Goal: Check status: Check status

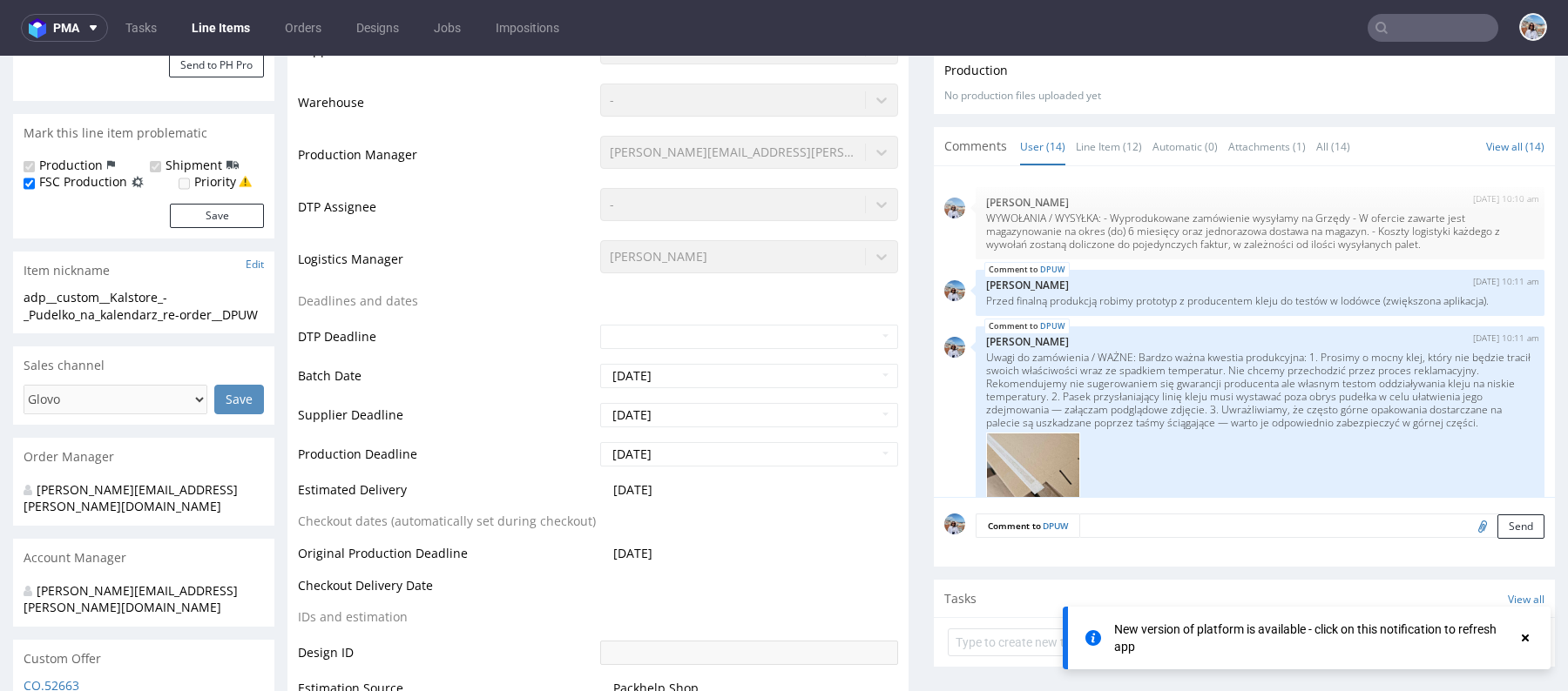
scroll to position [755, 0]
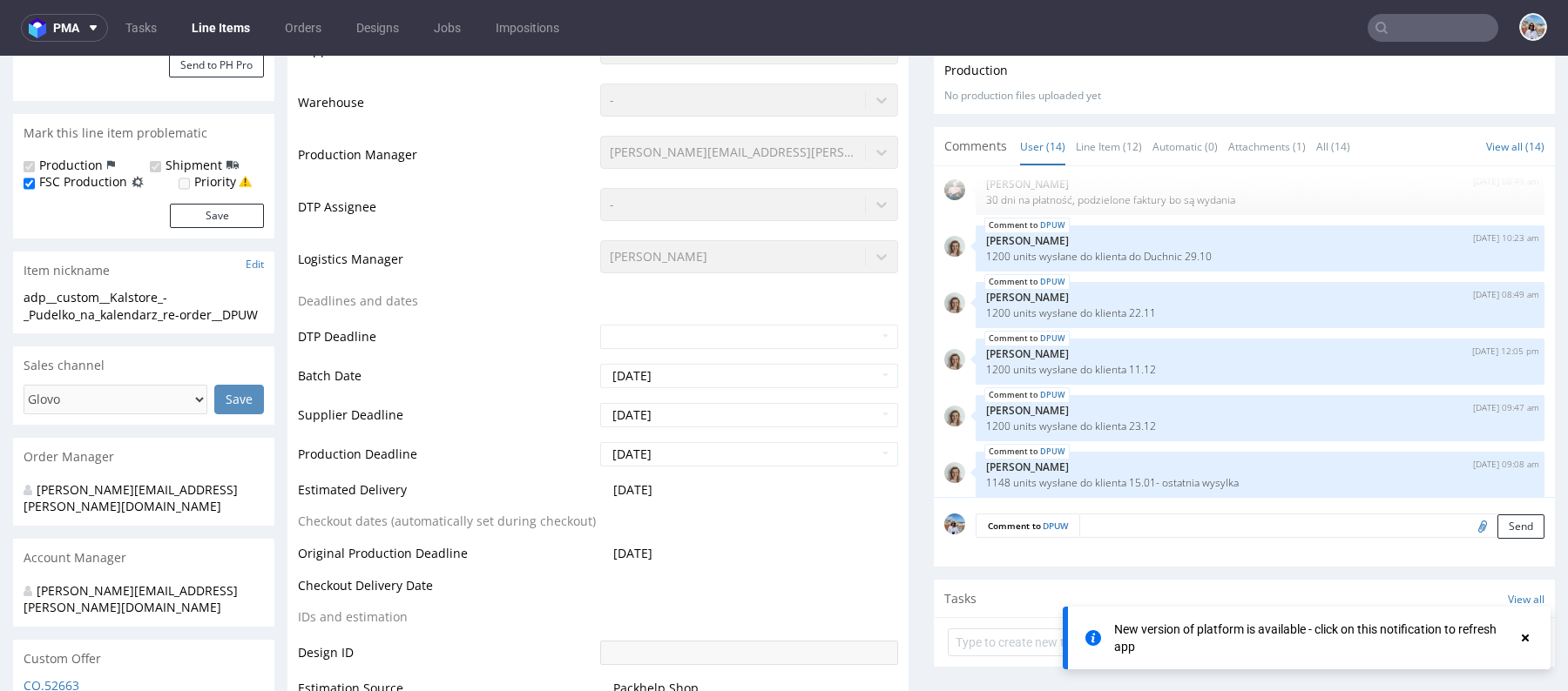
click at [1431, 33] on input "text" at bounding box center [1432, 27] width 131 height 28
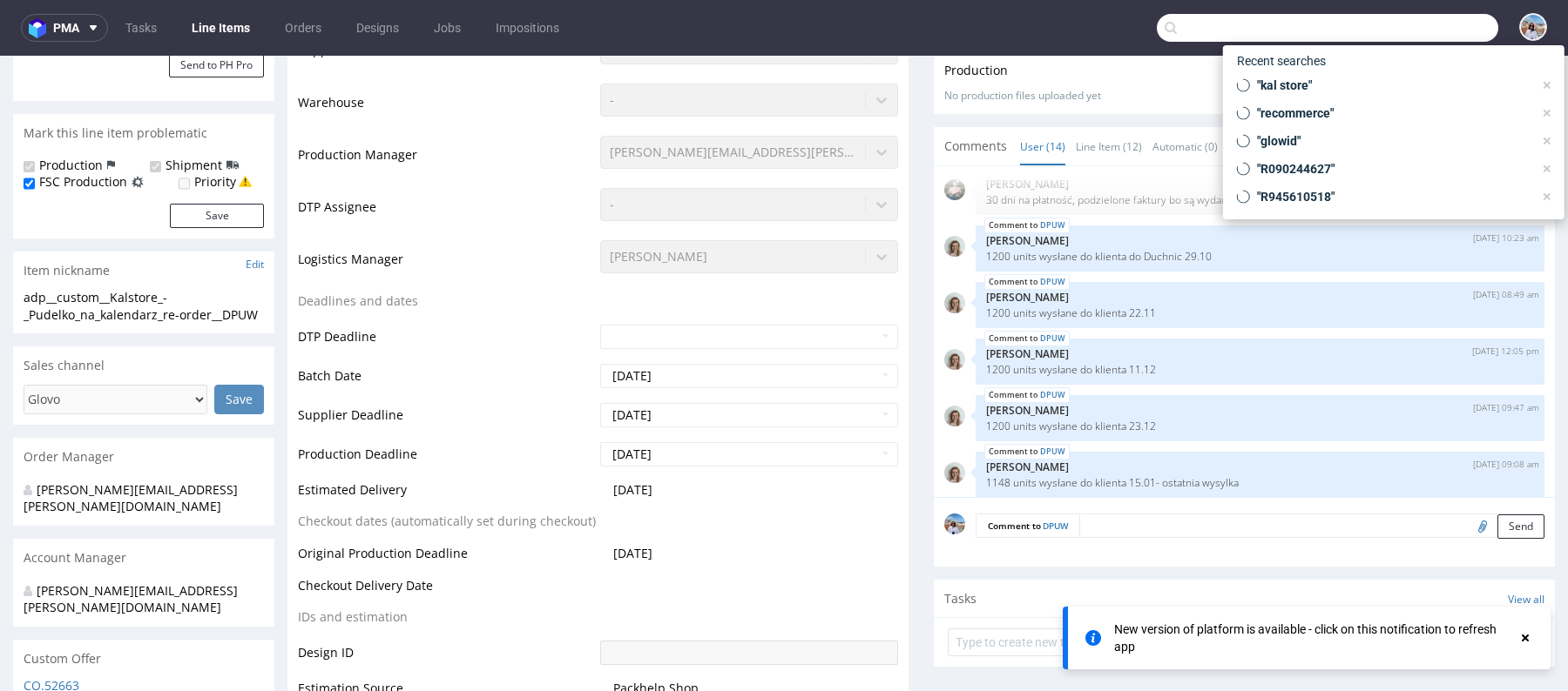
paste input "R044484120"
type input "R044484120"
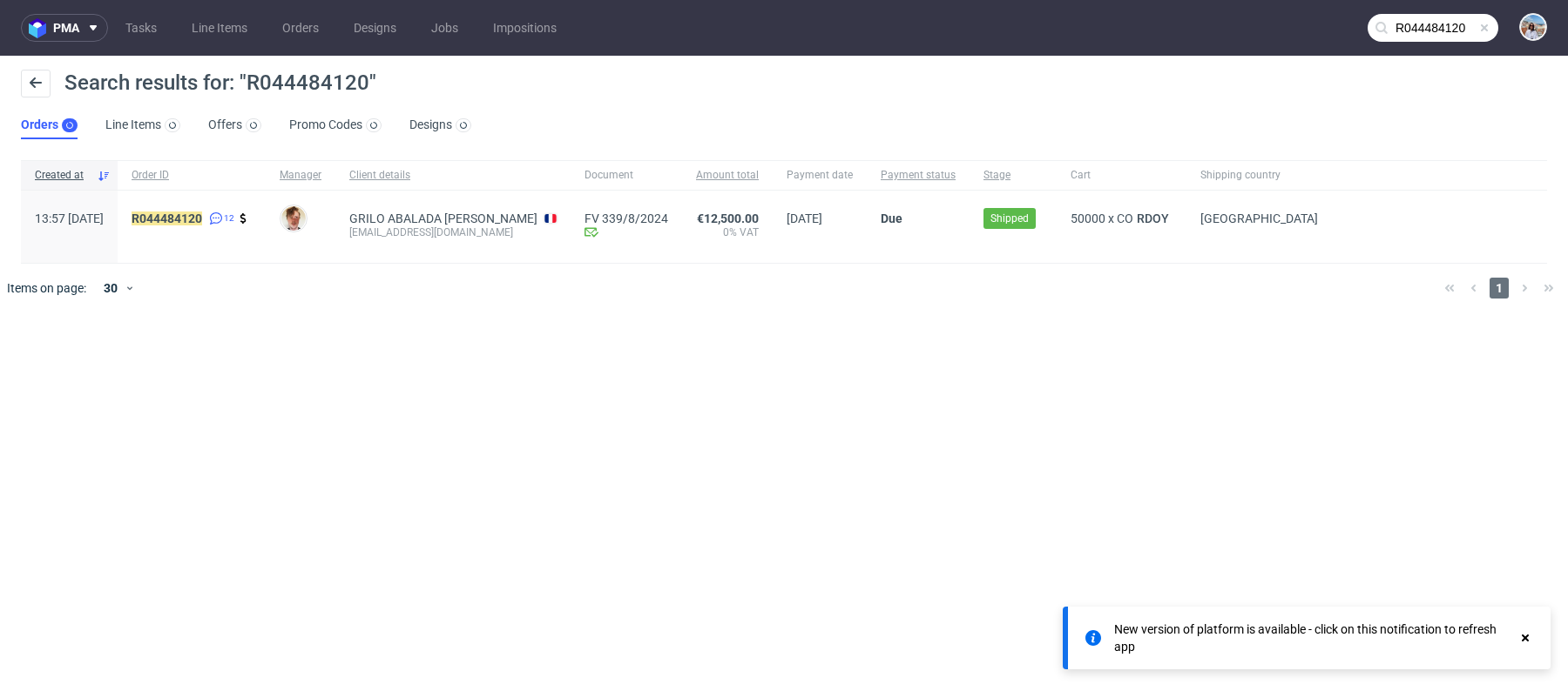
click at [212, 204] on div "R044484120 12" at bounding box center [192, 227] width 148 height 72
click at [213, 208] on div "R044484120 12" at bounding box center [192, 227] width 148 height 72
click at [202, 218] on mark "R044484120" at bounding box center [167, 218] width 70 height 14
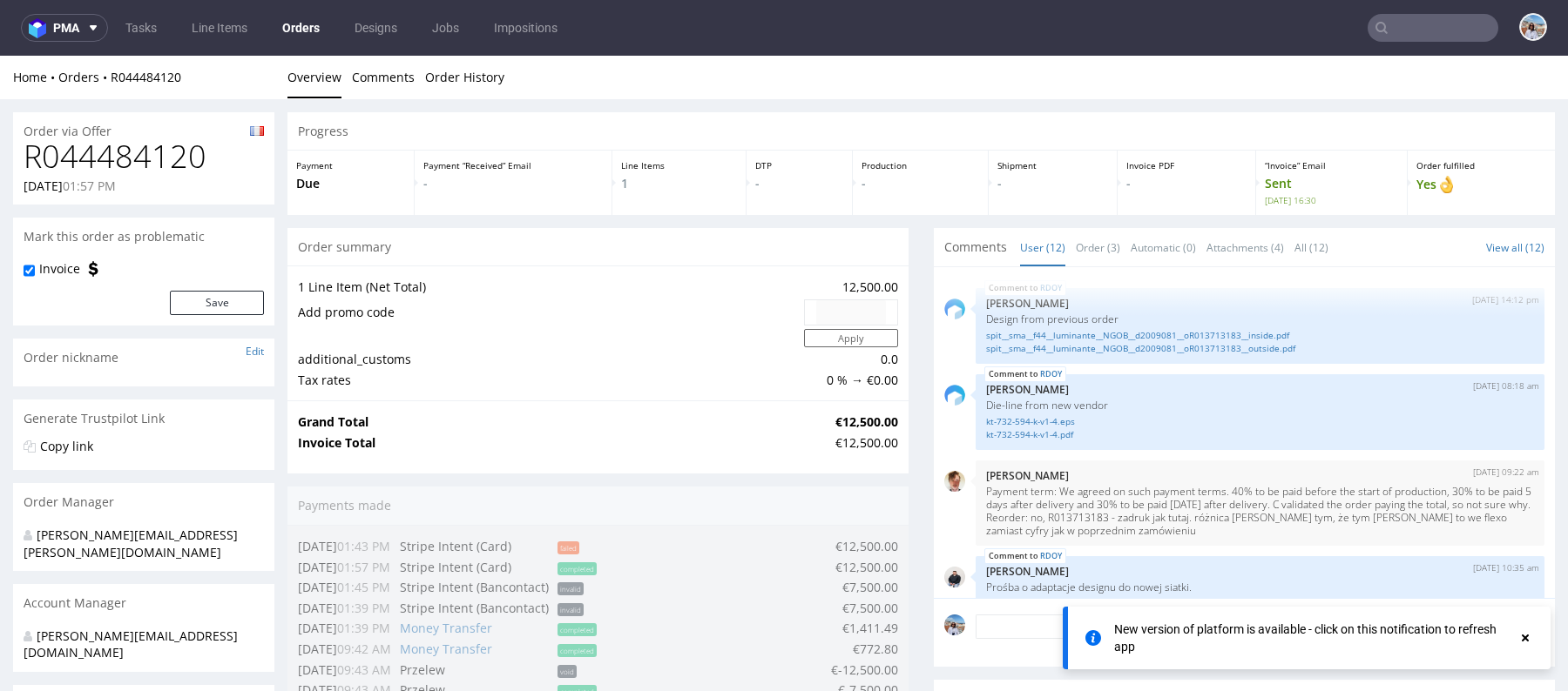
scroll to position [340, 0]
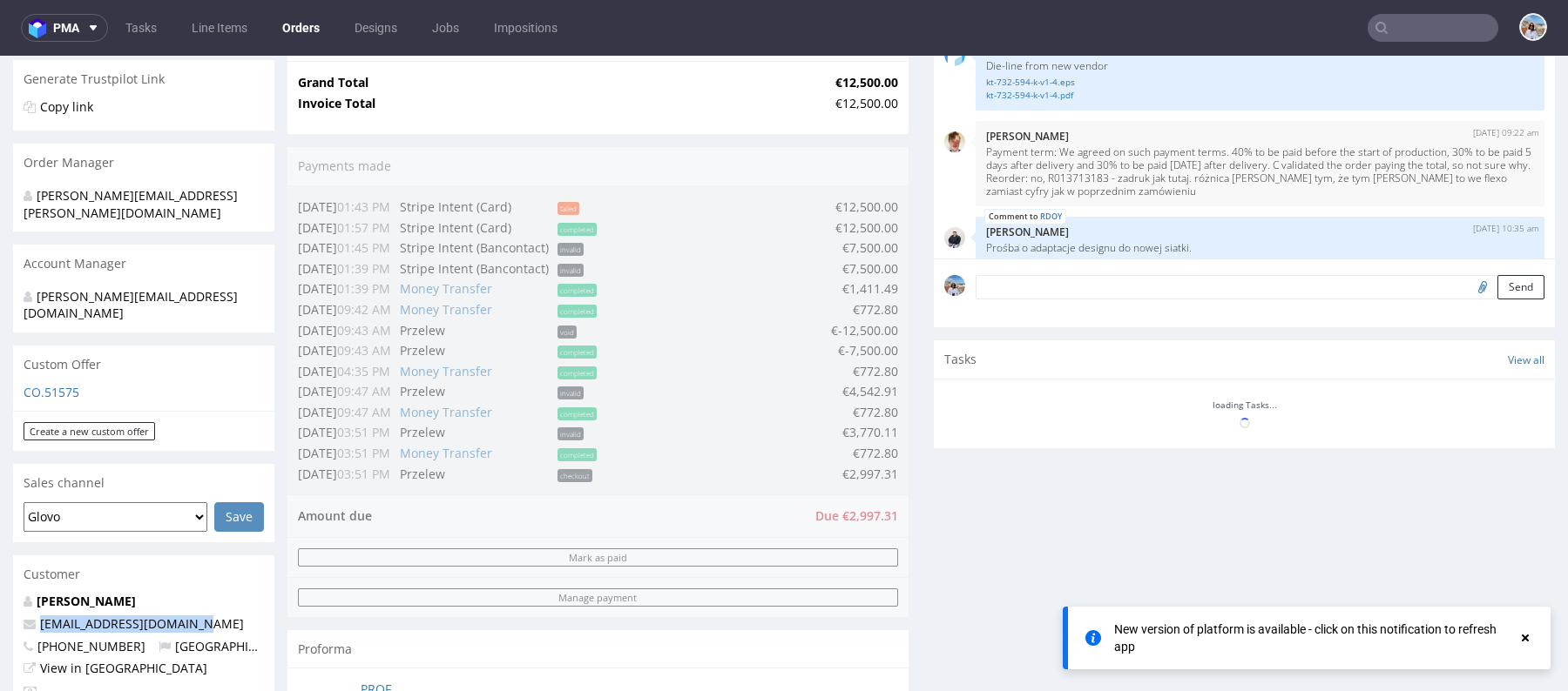
drag, startPoint x: 203, startPoint y: 589, endPoint x: 23, endPoint y: 589, distance: 180.0
click at [23, 615] on p "[EMAIL_ADDRESS][DOMAIN_NAME]" at bounding box center [144, 623] width 240 height 17
copy span "[EMAIL_ADDRESS][DOMAIN_NAME]"
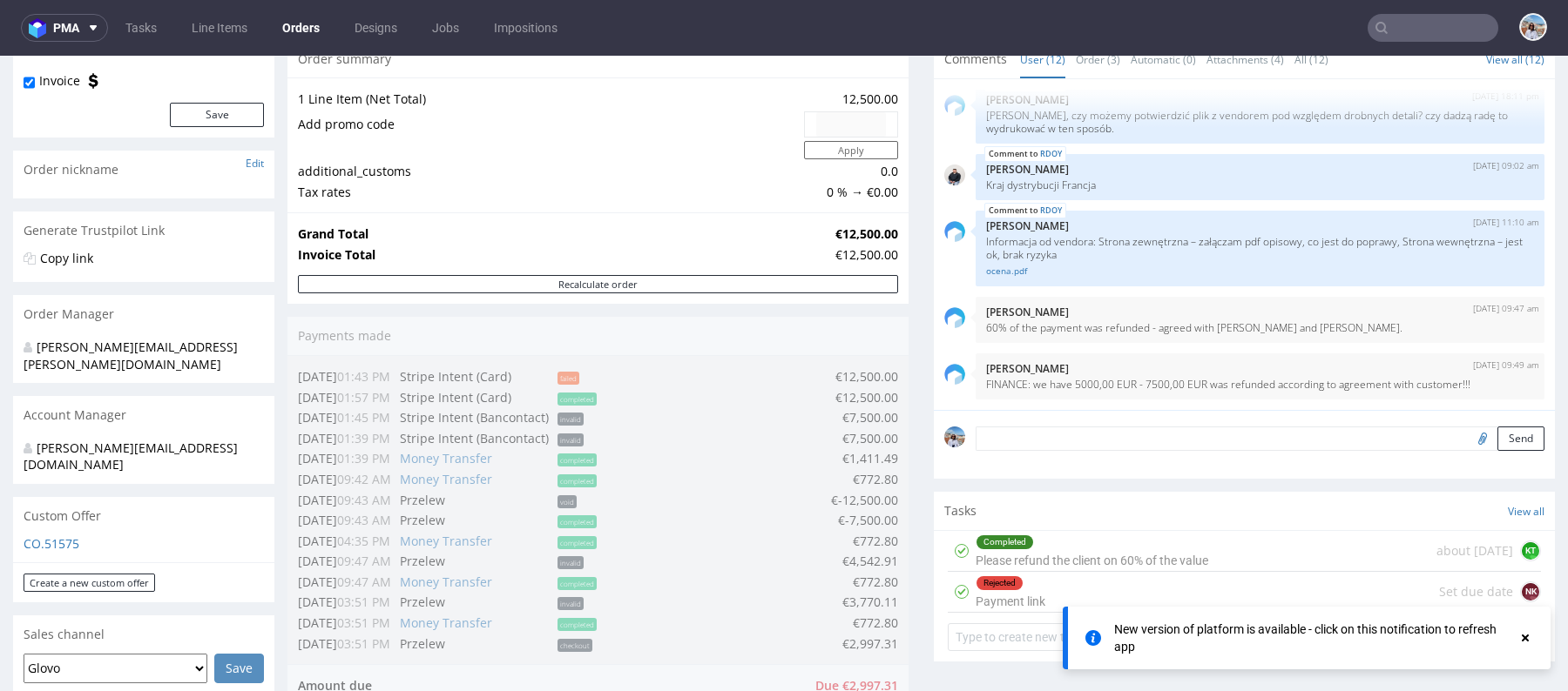
scroll to position [0, 0]
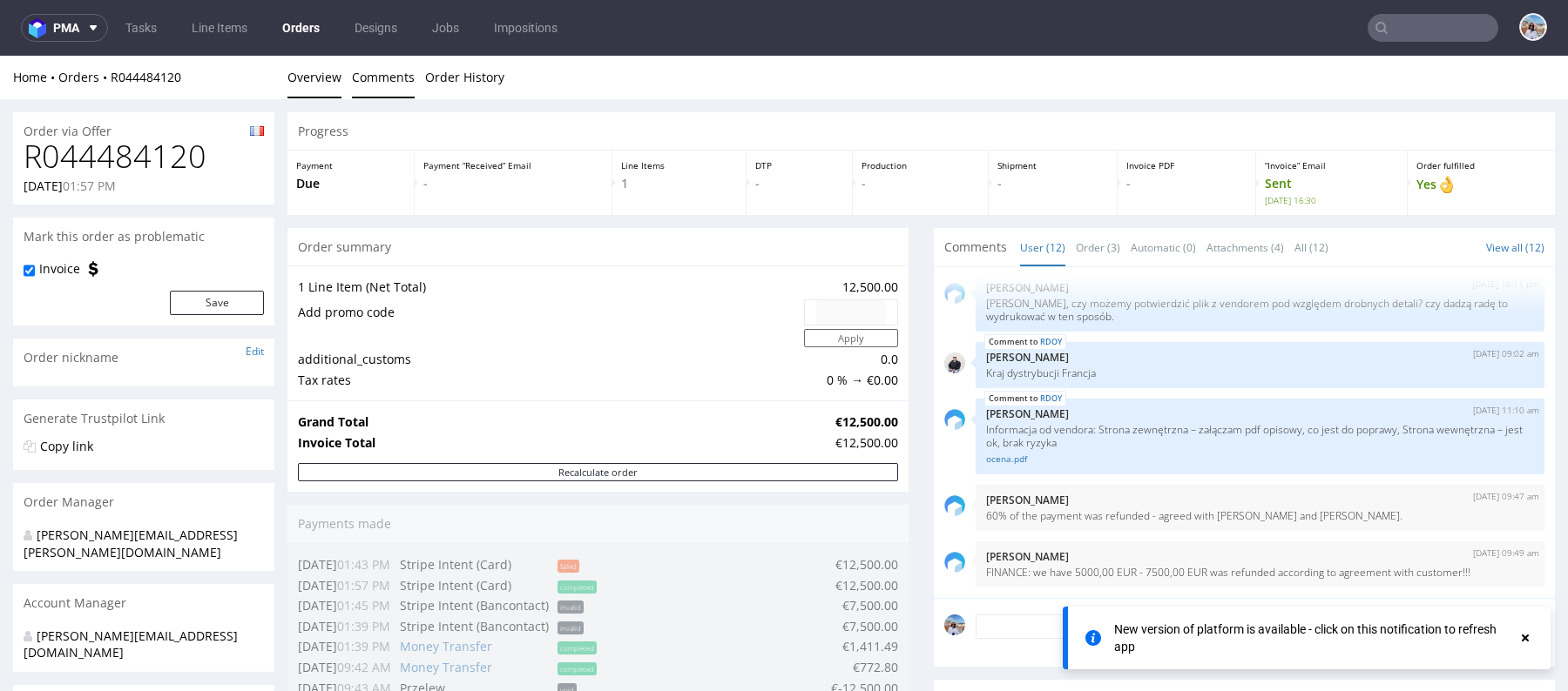
click at [372, 70] on link "Comments" at bounding box center [382, 77] width 62 height 42
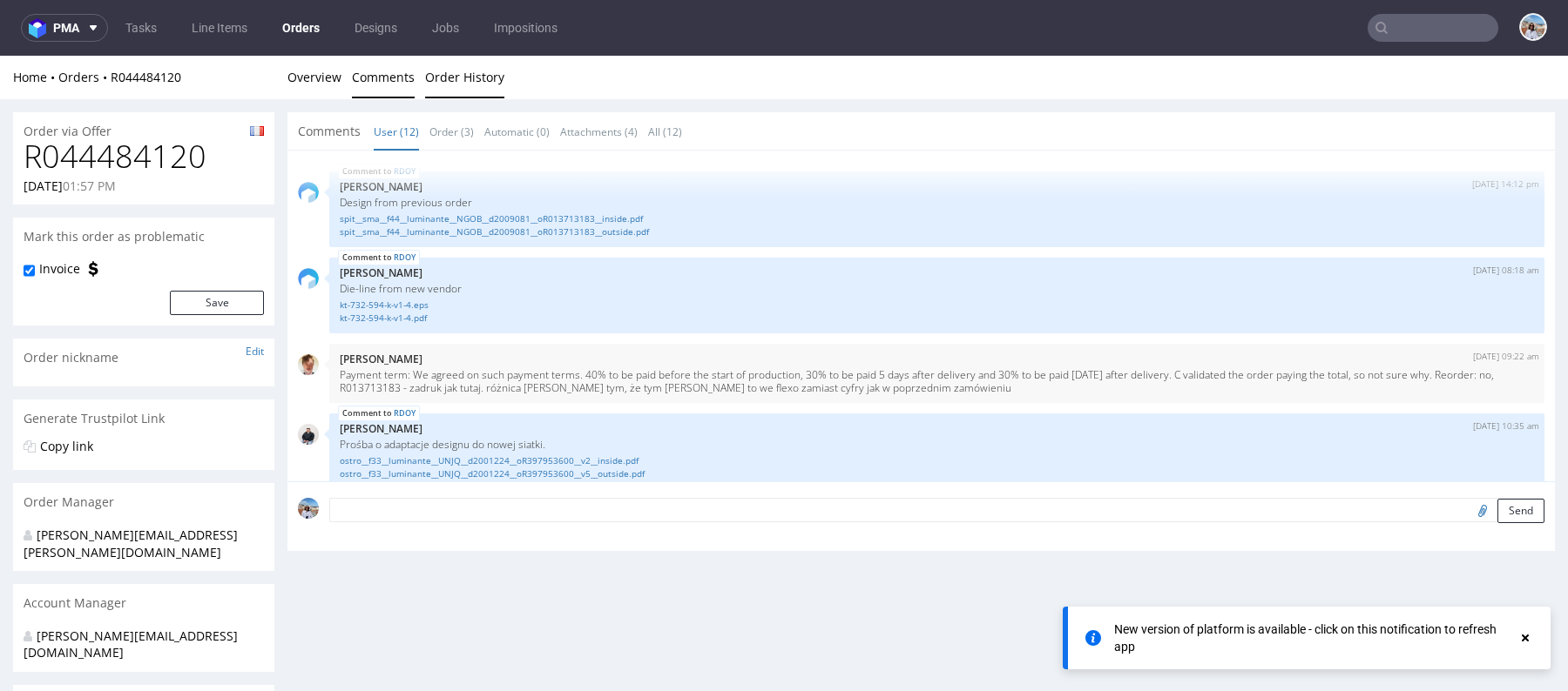
click at [468, 71] on link "Order History" at bounding box center [465, 77] width 80 height 42
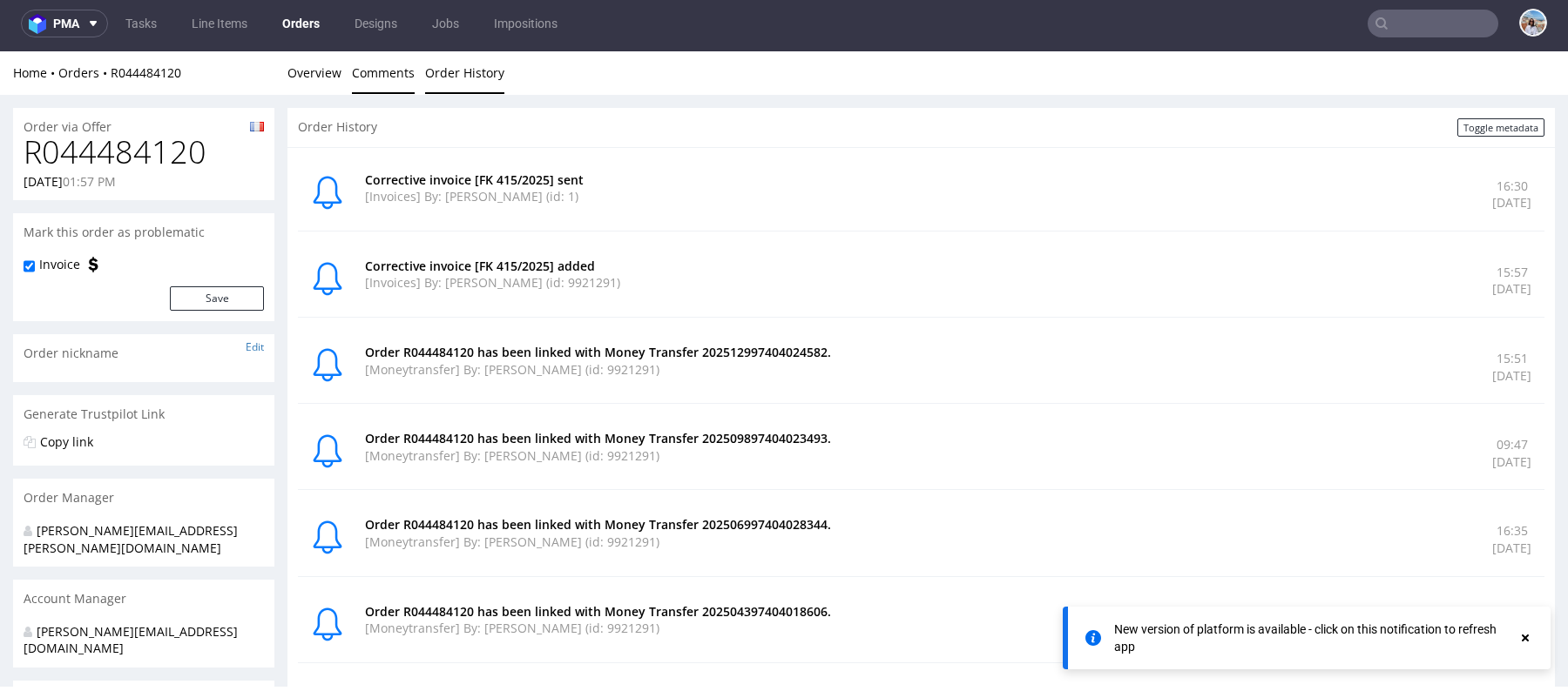
click at [372, 84] on link "Comments" at bounding box center [382, 72] width 62 height 42
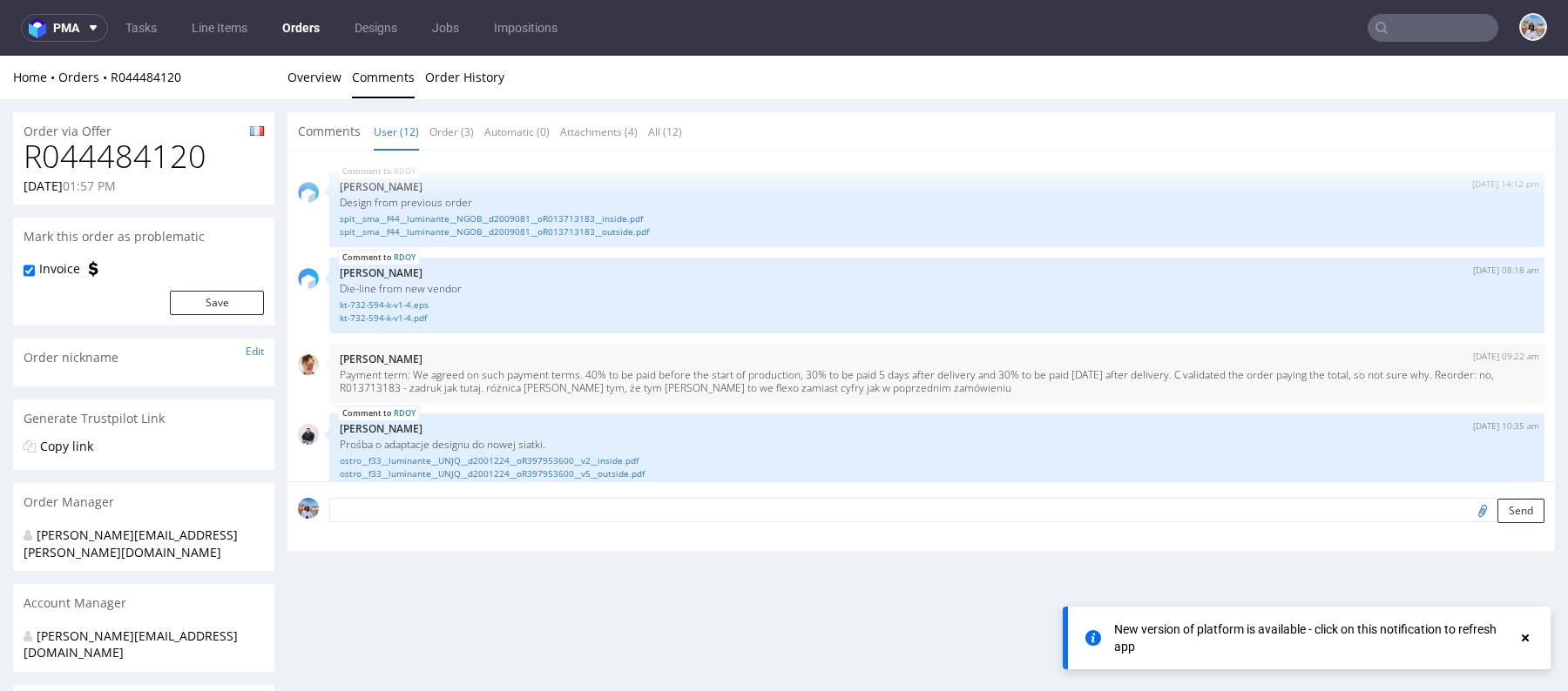
click at [336, 126] on span "Comments" at bounding box center [329, 131] width 62 height 17
click at [369, 80] on link "Comments" at bounding box center [382, 77] width 62 height 42
click at [291, 79] on link "Overview" at bounding box center [315, 77] width 54 height 42
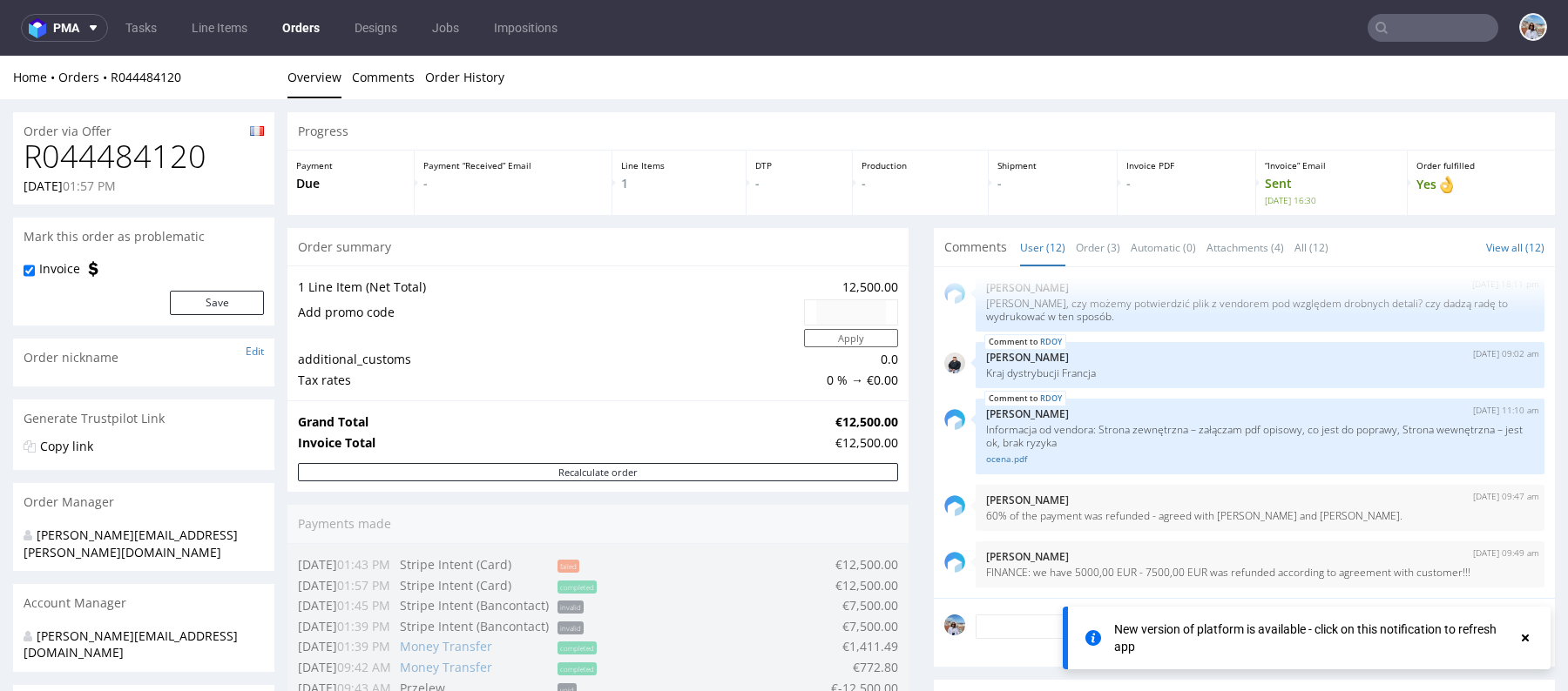
click at [1275, 185] on p "Sent [DATE] 16:30" at bounding box center [1330, 191] width 133 height 32
click at [1274, 165] on p "“Invoice” Email" at bounding box center [1330, 164] width 133 height 12
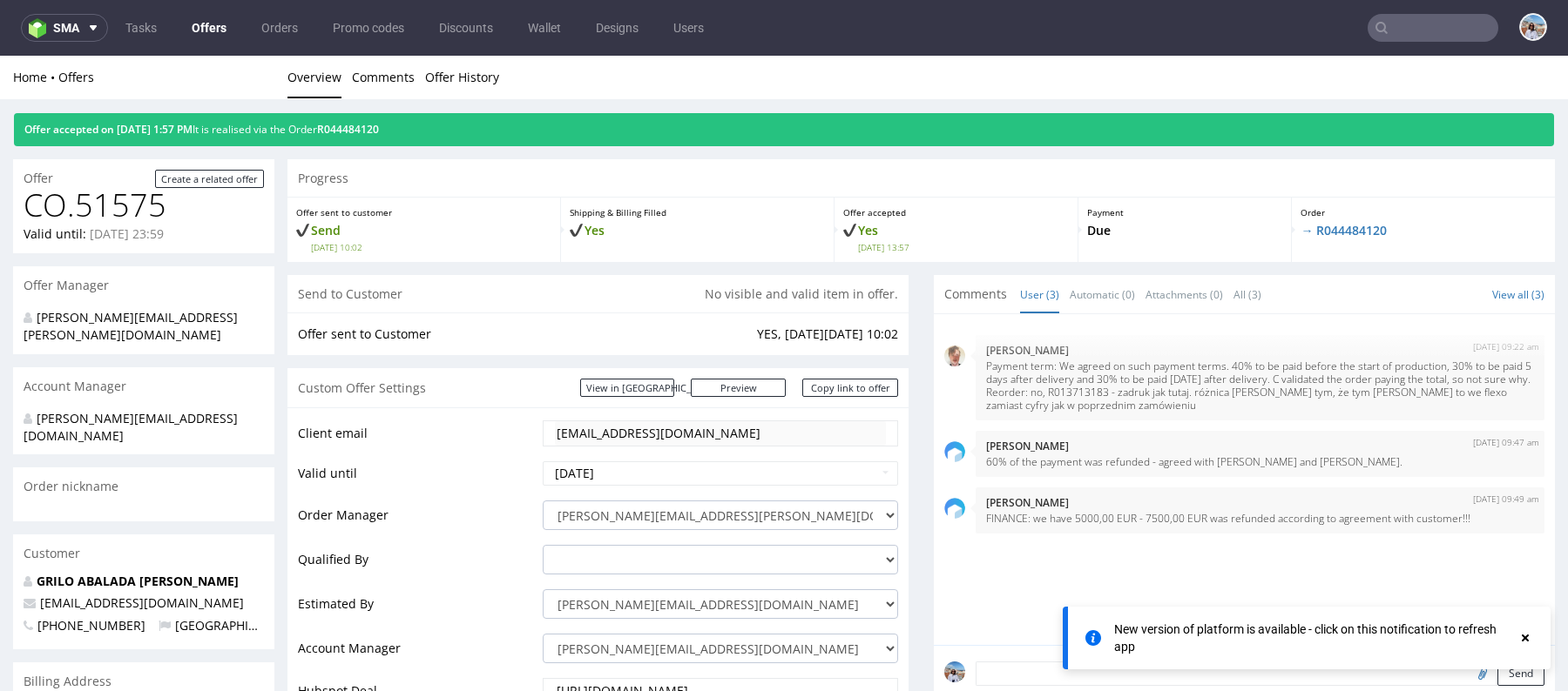
click at [862, 245] on span "[DATE] 13:57" at bounding box center [962, 247] width 211 height 12
click at [854, 217] on p "Offer accepted" at bounding box center [956, 211] width 226 height 12
click at [852, 212] on p "Offer accepted" at bounding box center [956, 211] width 226 height 12
click at [374, 340] on td "Offer sent to Customer" at bounding box center [525, 333] width 455 height 21
click at [192, 129] on span "Offer accepted on [DATE] 1:57 PM" at bounding box center [108, 129] width 168 height 14
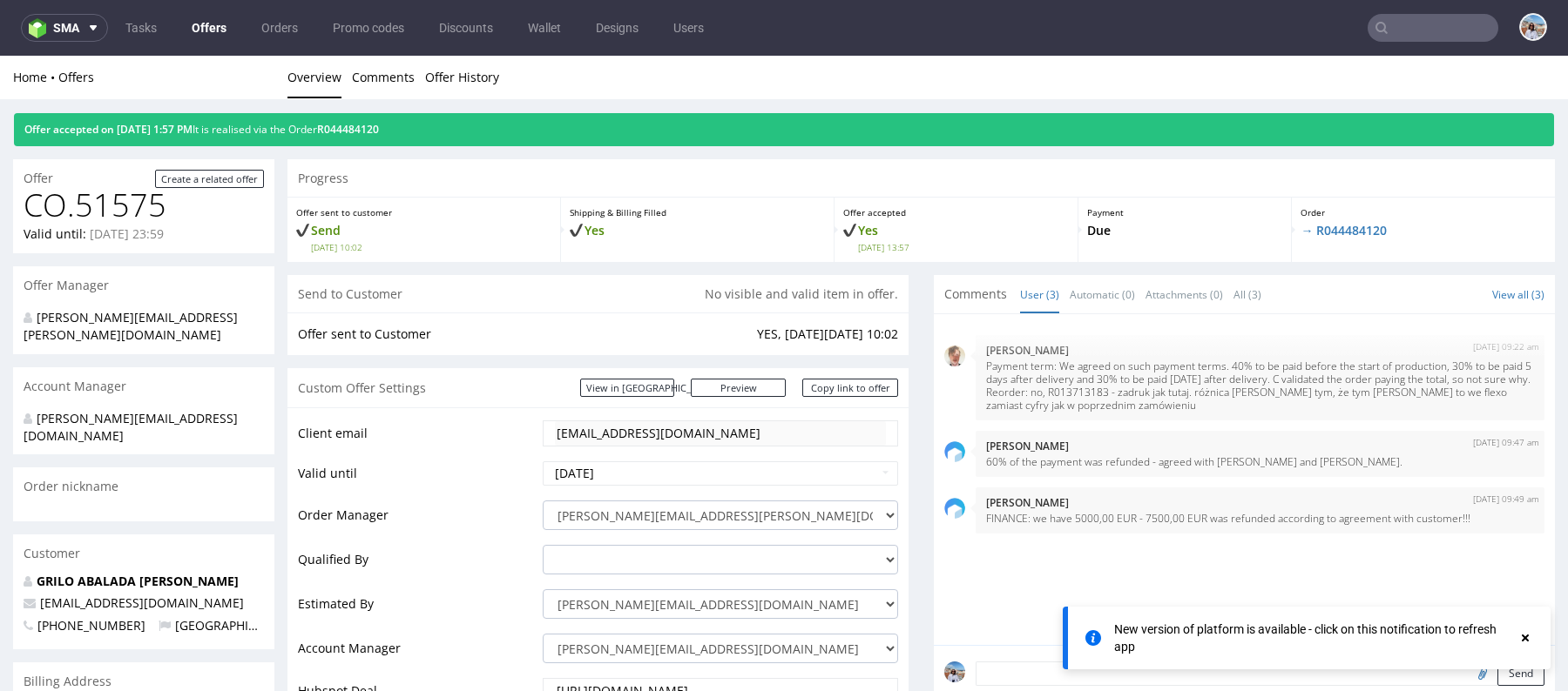
click at [871, 243] on span "[DATE] 13:57" at bounding box center [962, 247] width 211 height 12
click at [380, 78] on link "Comments" at bounding box center [382, 77] width 62 height 42
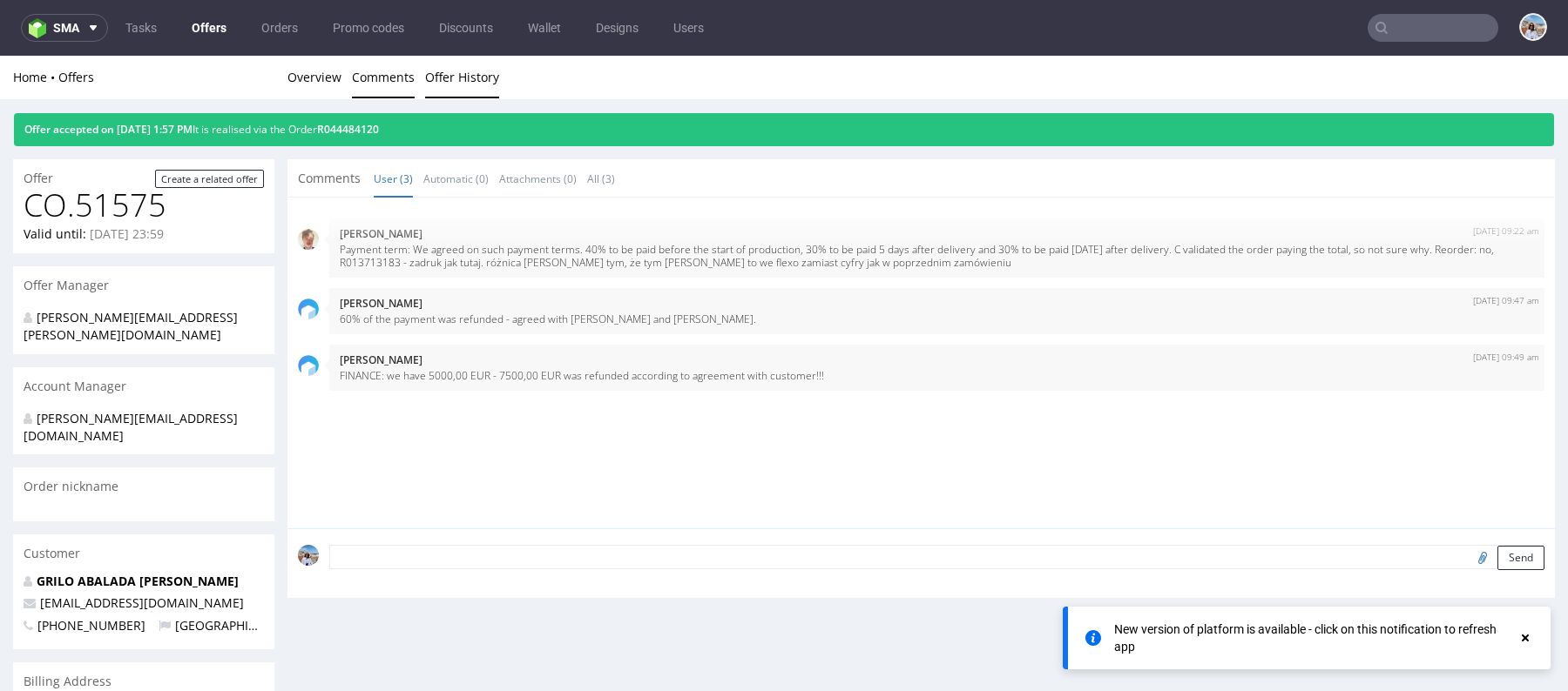
click at [493, 87] on link "Offer History" at bounding box center [462, 77] width 74 height 42
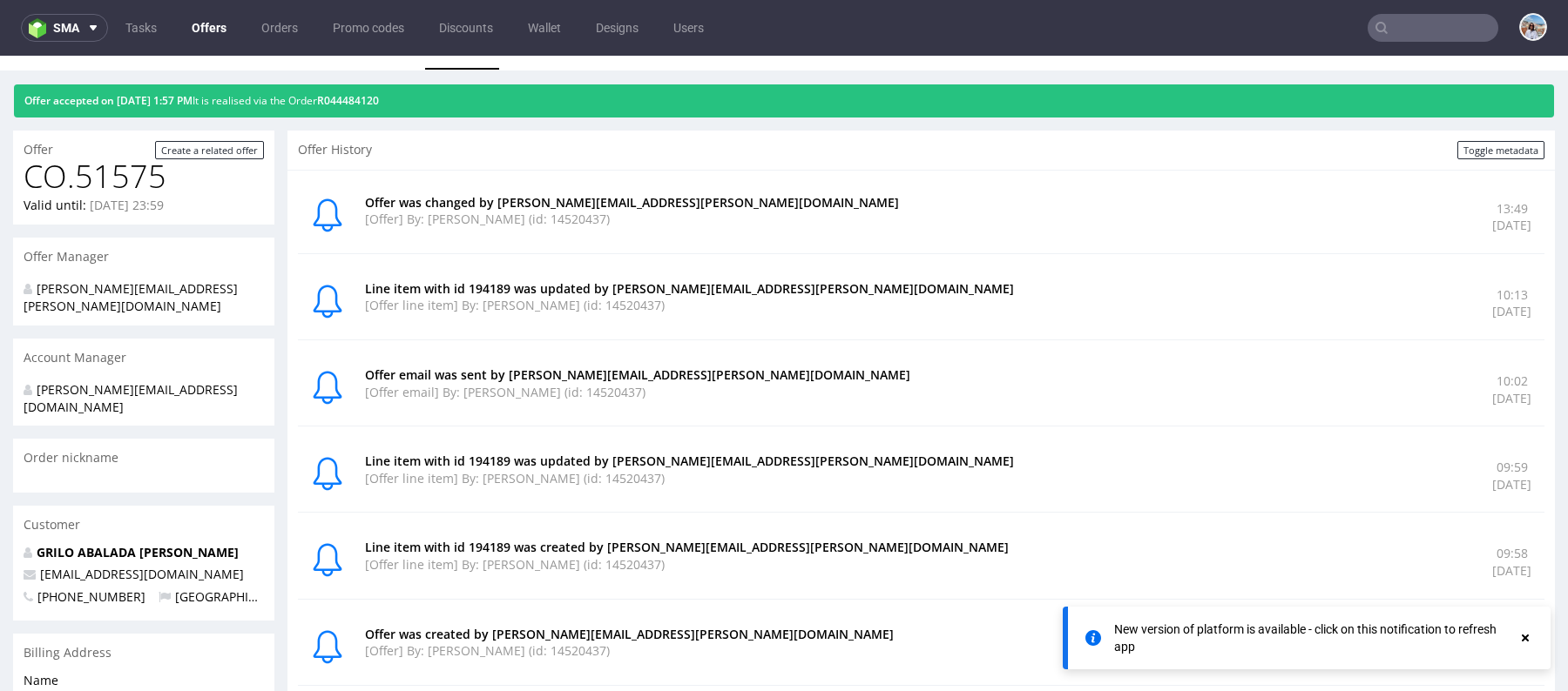
scroll to position [137, 0]
